Goal: Transaction & Acquisition: Purchase product/service

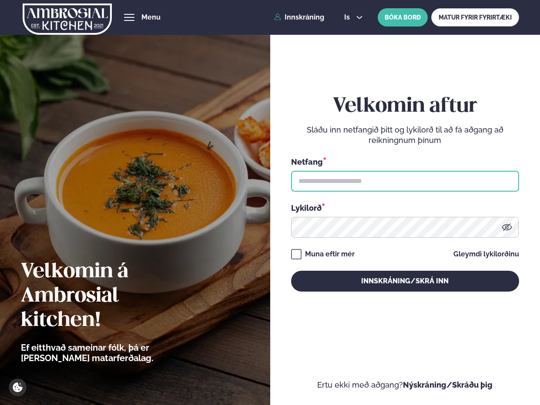
click at [329, 186] on input "text" at bounding box center [405, 181] width 228 height 21
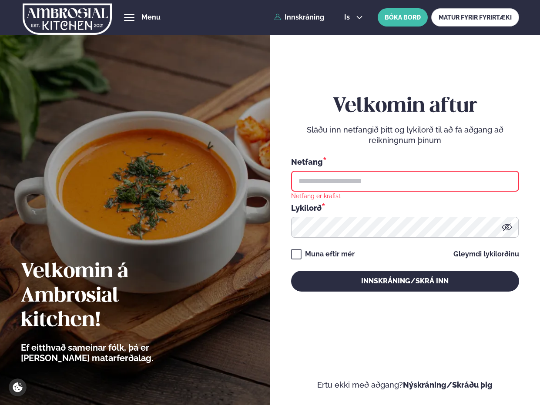
click at [368, 179] on input "text" at bounding box center [405, 181] width 228 height 21
type input "**********"
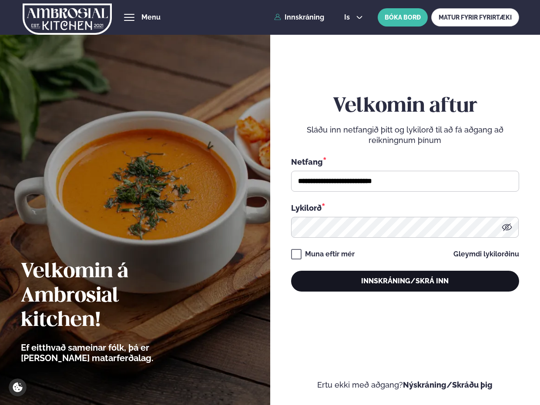
click at [393, 278] on button "Innskráning/Skrá inn" at bounding box center [405, 281] width 228 height 21
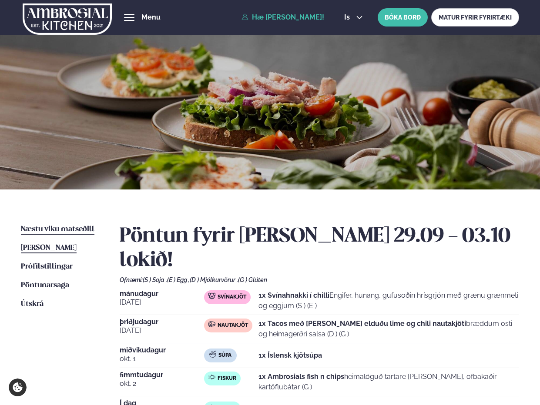
click at [77, 227] on span "Næstu viku matseðill" at bounding box center [57, 229] width 73 height 7
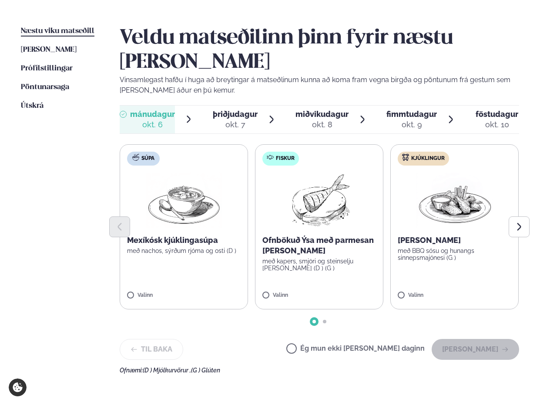
scroll to position [199, 0]
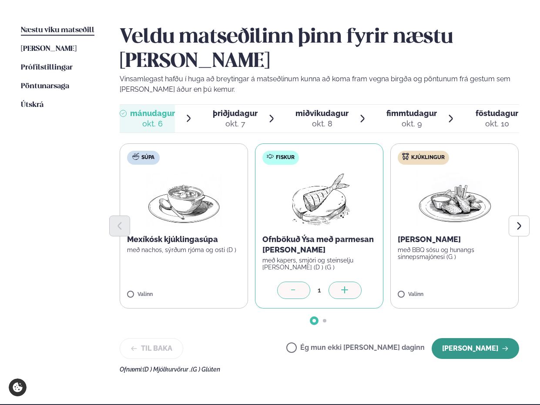
click at [470, 338] on button "[PERSON_NAME]" at bounding box center [474, 348] width 87 height 21
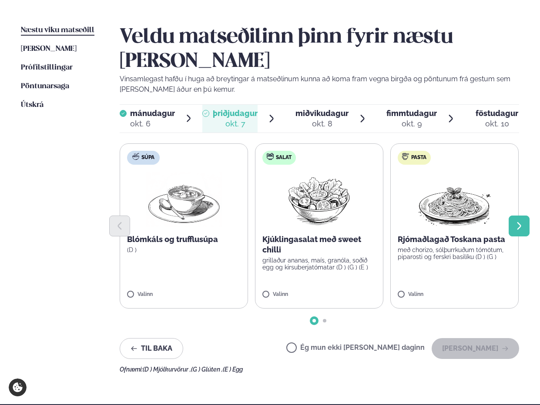
click at [514, 221] on icon "Next slide" at bounding box center [519, 226] width 10 height 10
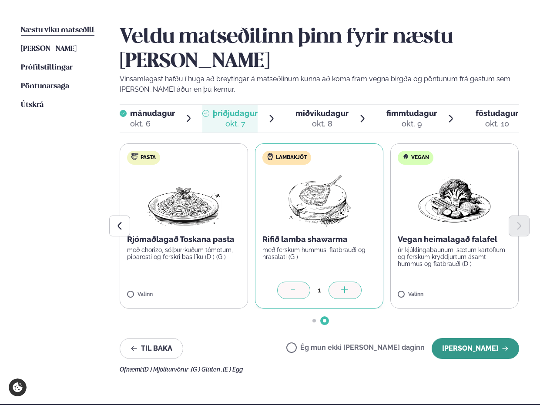
click at [477, 338] on button "[PERSON_NAME]" at bounding box center [474, 348] width 87 height 21
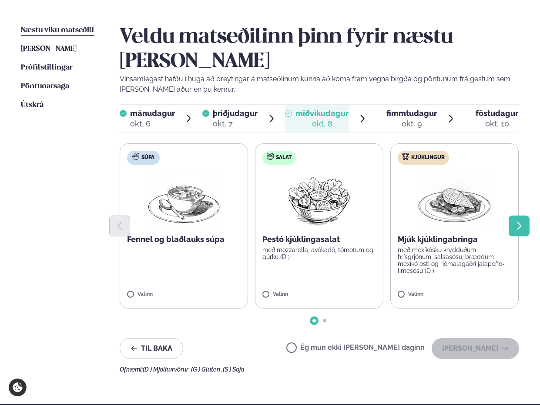
click at [521, 221] on icon "Next slide" at bounding box center [519, 226] width 10 height 10
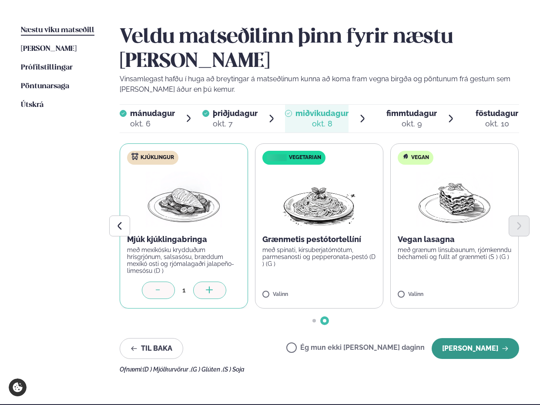
click at [473, 338] on button "[PERSON_NAME]" at bounding box center [474, 348] width 87 height 21
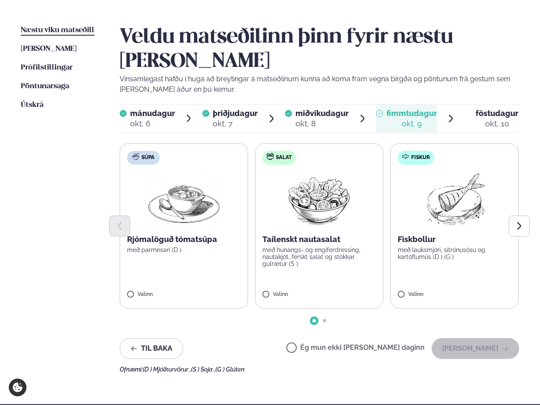
click at [321, 344] on label "Ég mun ekki [PERSON_NAME] daginn" at bounding box center [355, 348] width 138 height 9
click at [454, 338] on button "[PERSON_NAME]" at bounding box center [474, 348] width 87 height 21
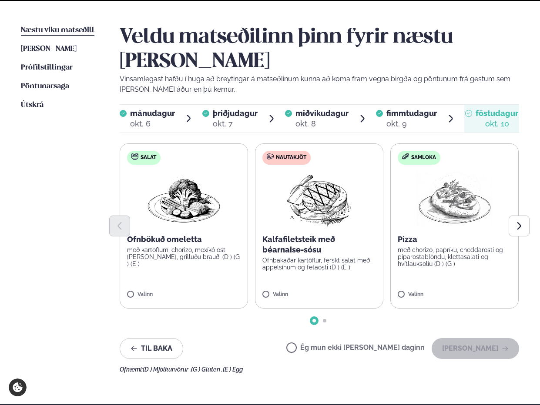
click at [357, 344] on label "Ég mun ekki [PERSON_NAME] daginn" at bounding box center [355, 348] width 138 height 9
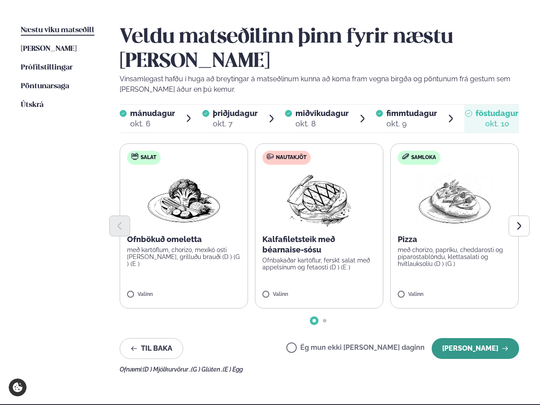
click at [450, 338] on button "[PERSON_NAME]" at bounding box center [474, 348] width 87 height 21
